Goal: Information Seeking & Learning: Learn about a topic

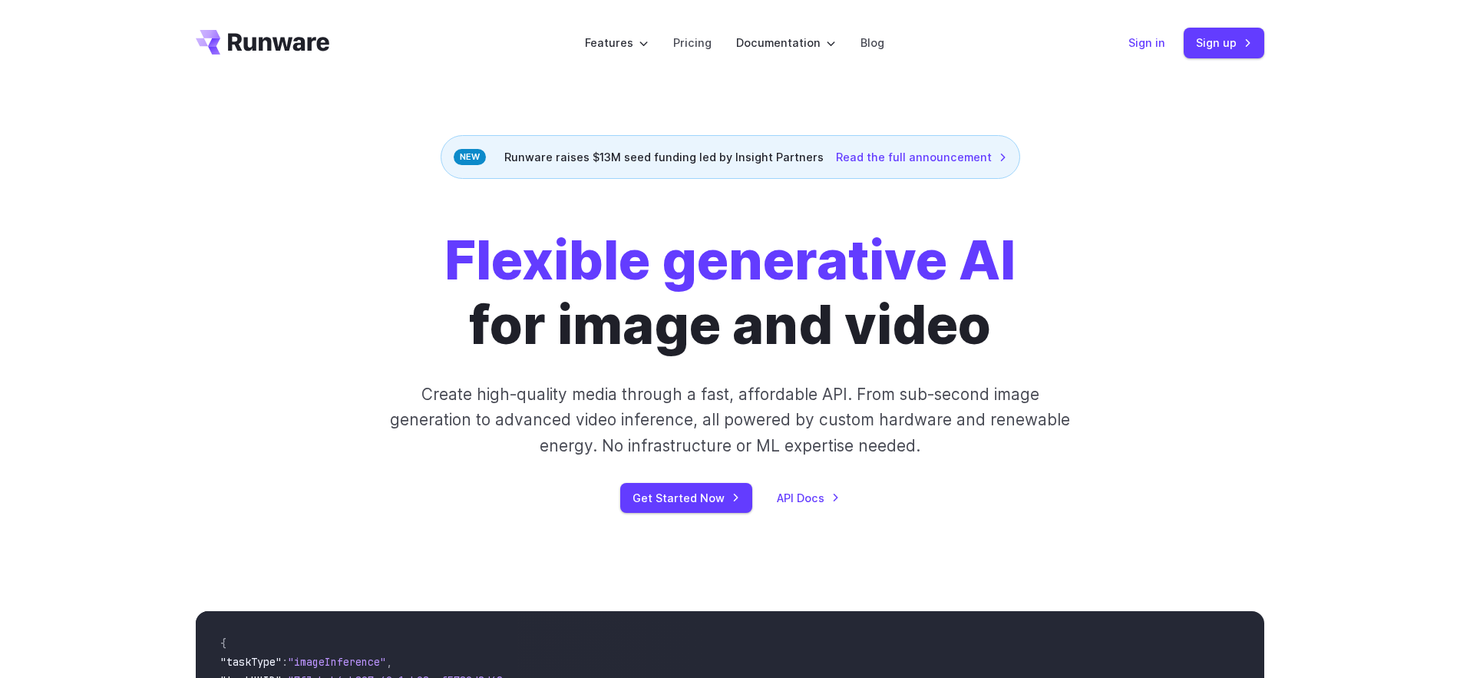
click at [1159, 48] on link "Sign in" at bounding box center [1147, 43] width 37 height 18
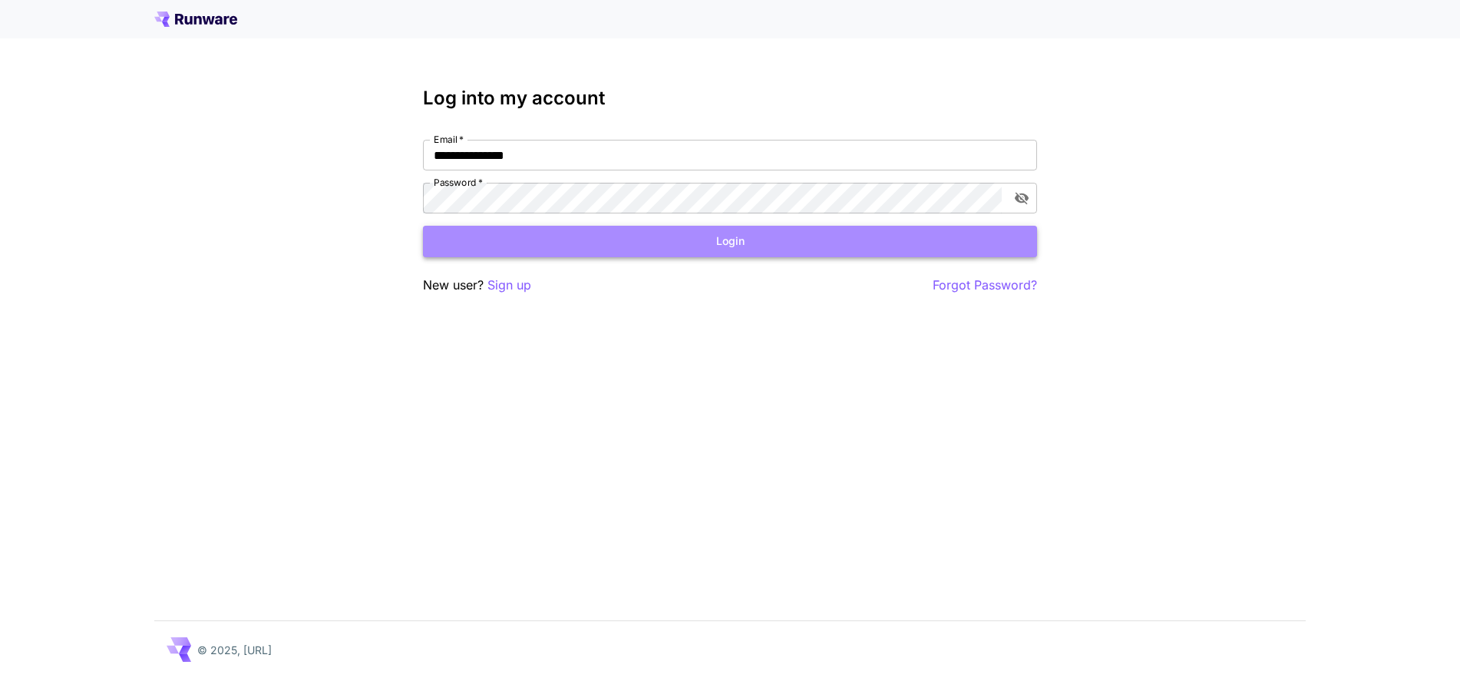
click at [736, 243] on button "Login" at bounding box center [730, 241] width 614 height 31
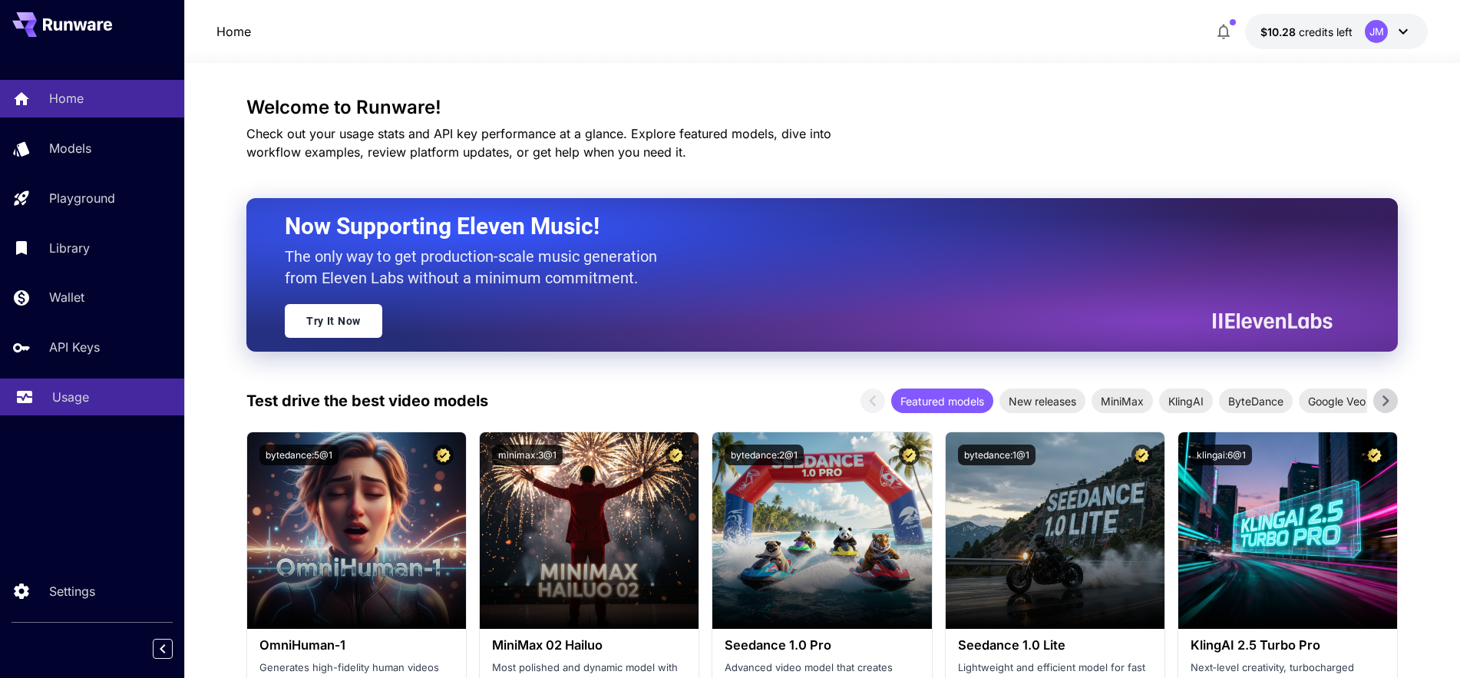
click at [76, 393] on p "Usage" at bounding box center [70, 397] width 37 height 18
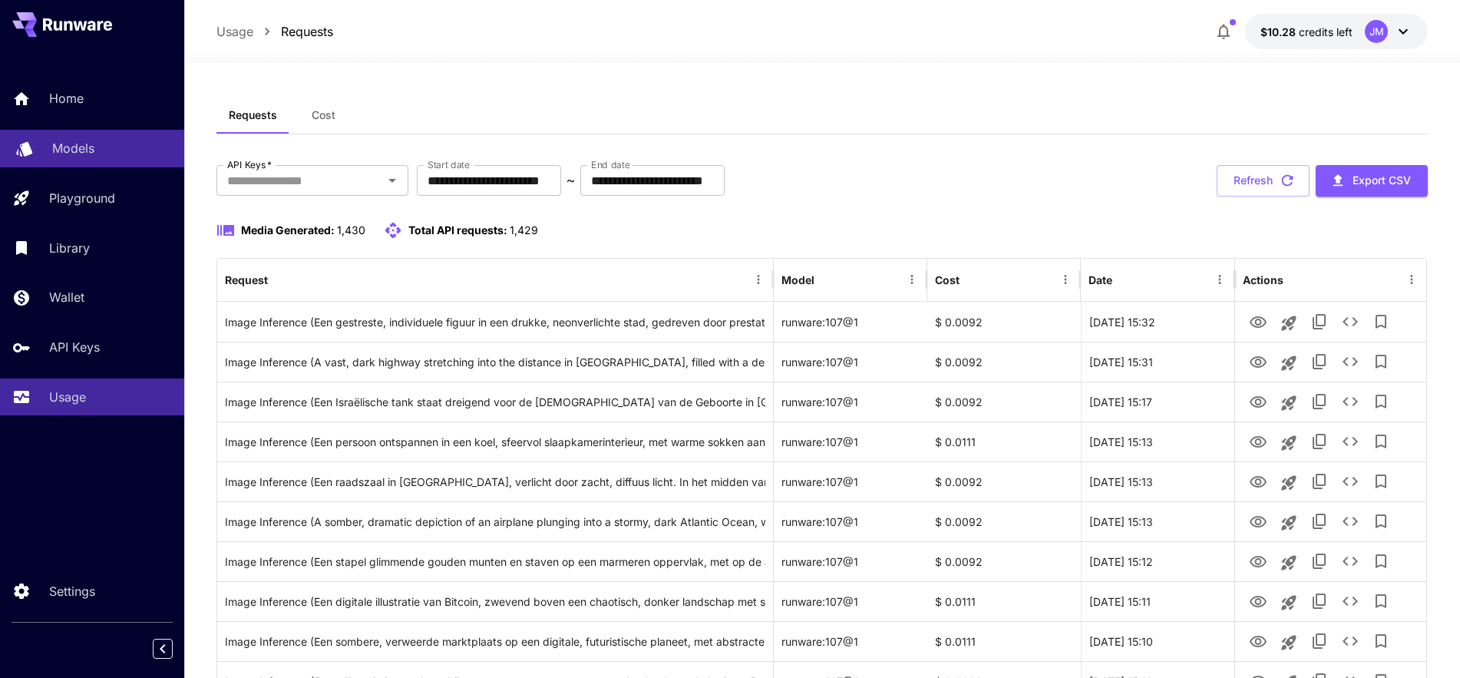
click at [83, 165] on link "Models" at bounding box center [92, 149] width 184 height 38
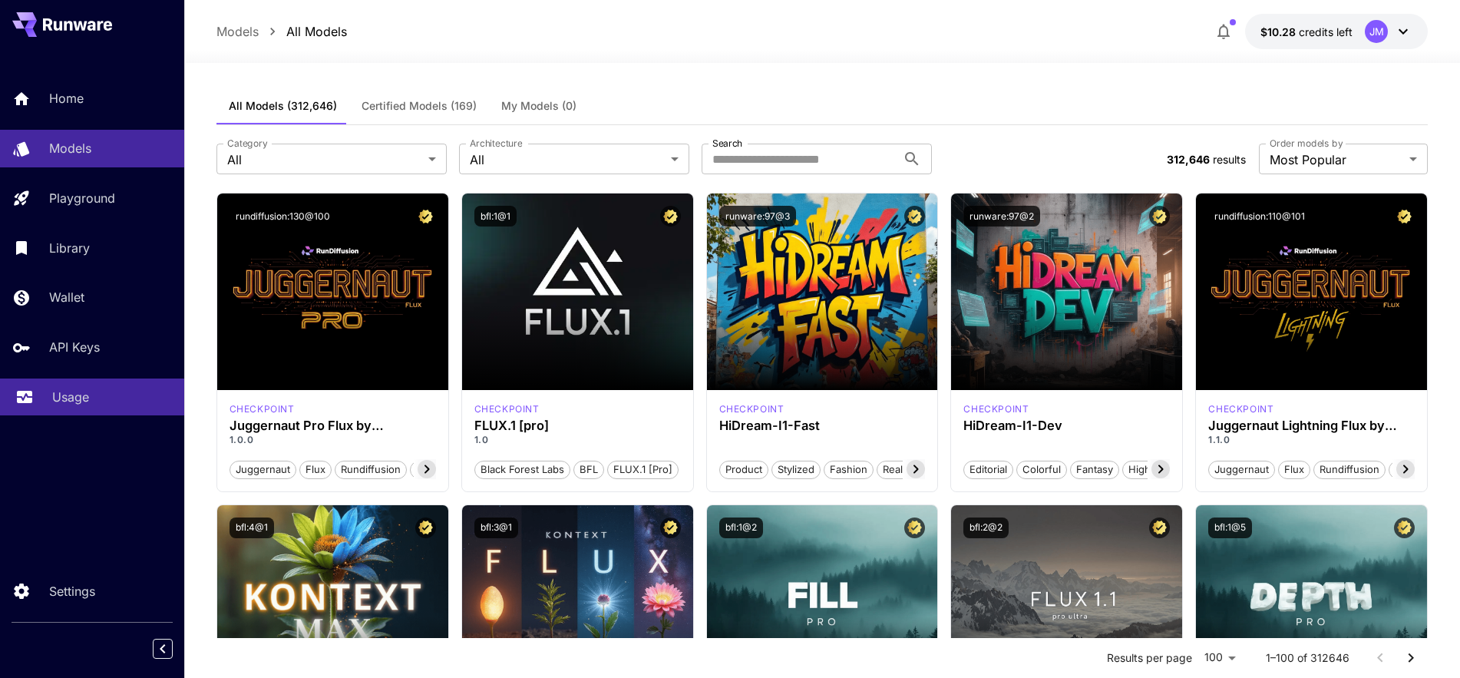
click at [80, 395] on p "Usage" at bounding box center [70, 397] width 37 height 18
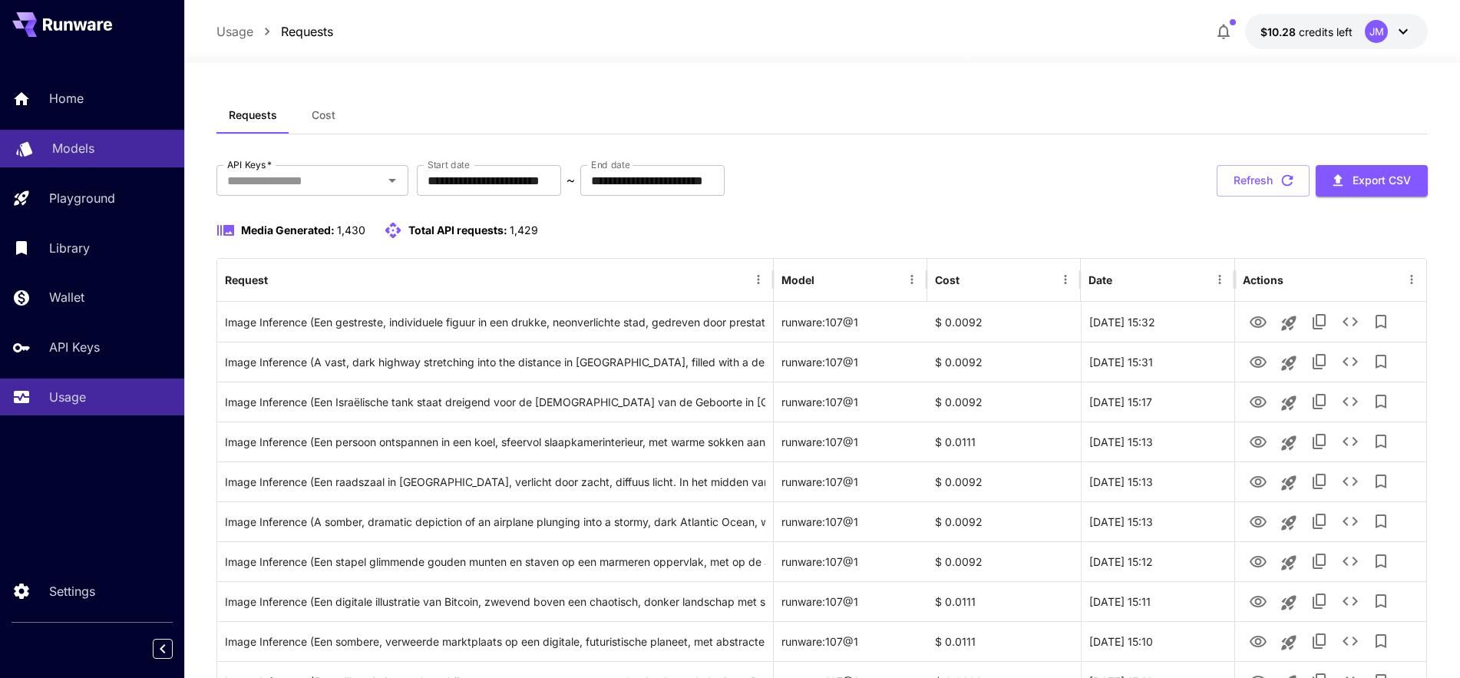
click at [79, 145] on p "Models" at bounding box center [73, 148] width 42 height 18
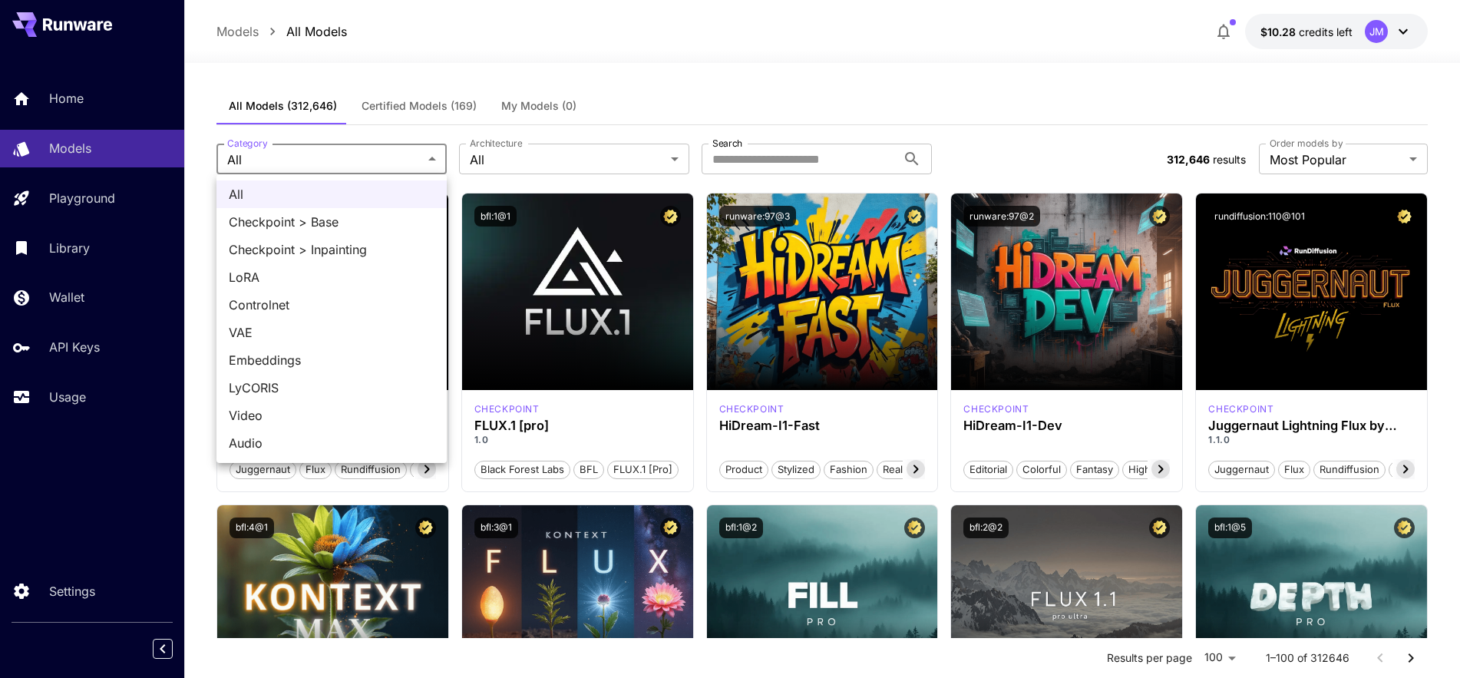
click at [850, 91] on div at bounding box center [730, 339] width 1460 height 678
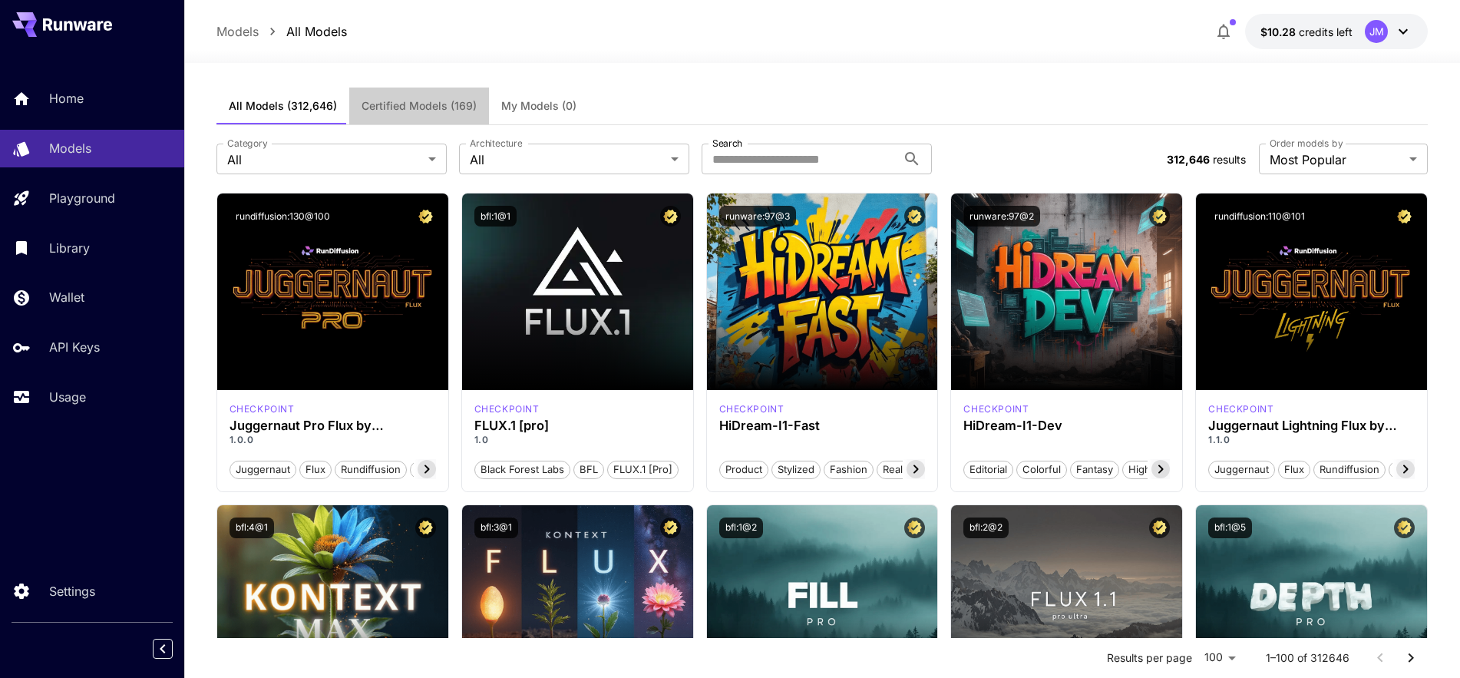
click at [442, 111] on span "Certified Models (169)" at bounding box center [419, 106] width 115 height 14
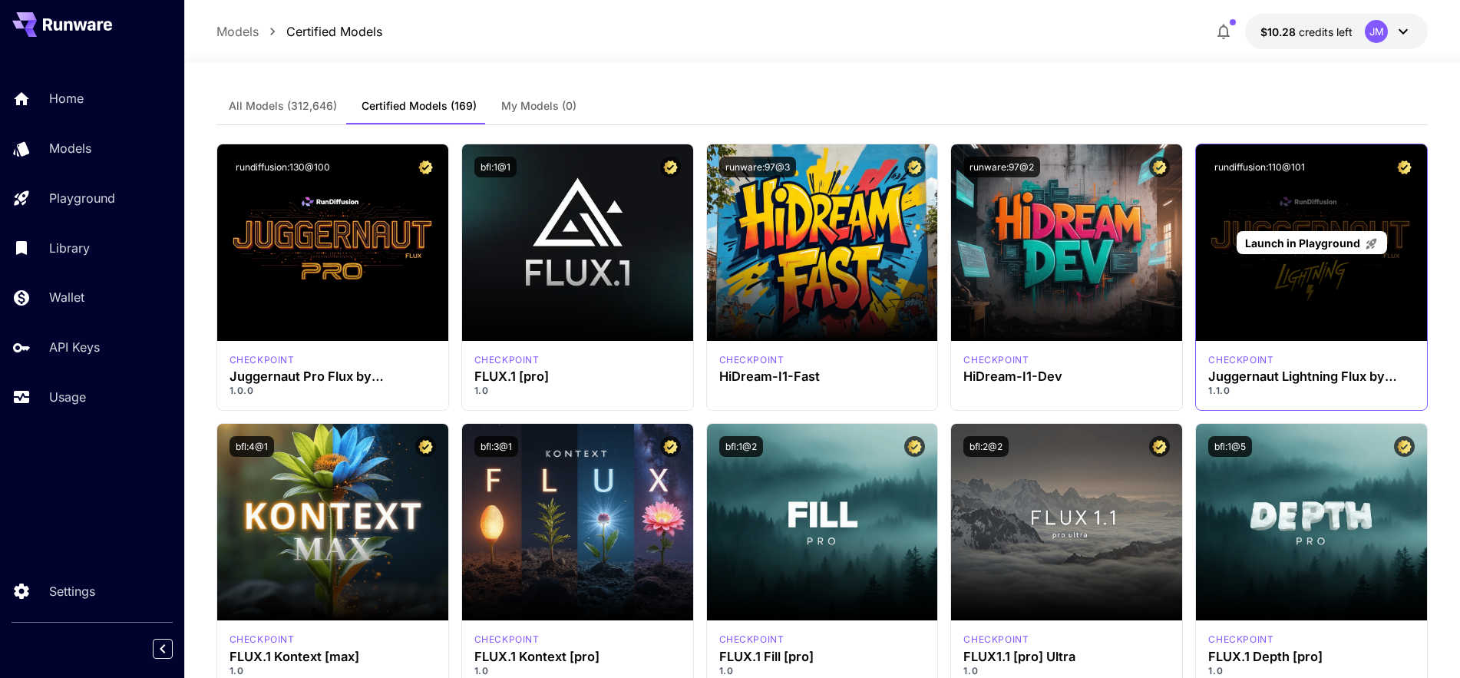
click at [1323, 267] on div "Launch in Playground" at bounding box center [1311, 242] width 231 height 197
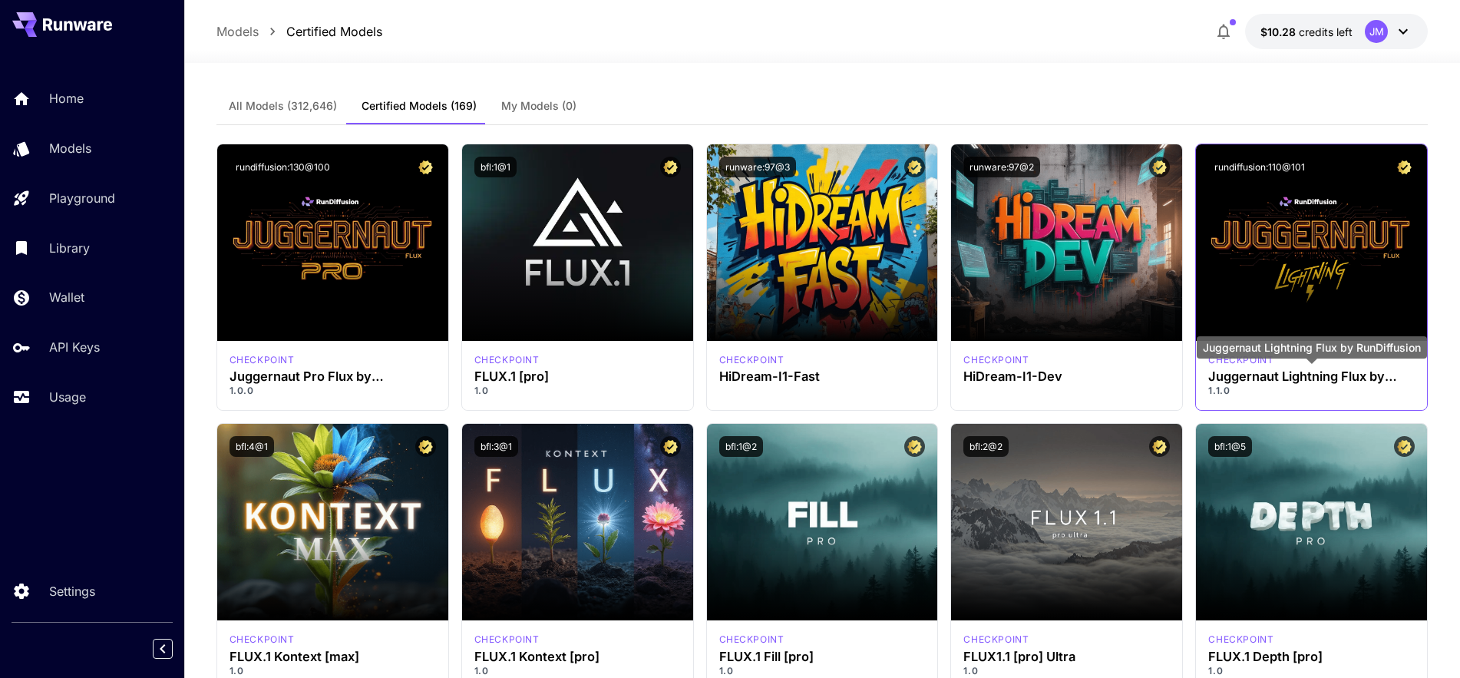
click at [1230, 371] on h3 "Juggernaut Lightning Flux by RunDiffusion" at bounding box center [1312, 376] width 207 height 15
click at [1282, 174] on button "rundiffusion:110@101" at bounding box center [1260, 167] width 103 height 21
